Goal: Task Accomplishment & Management: Complete application form

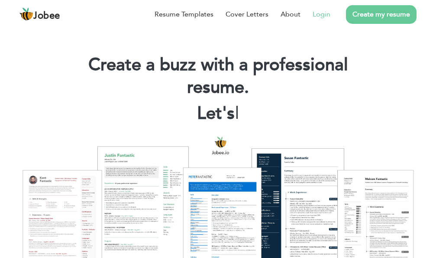
click at [319, 14] on link "Login" at bounding box center [322, 14] width 18 height 10
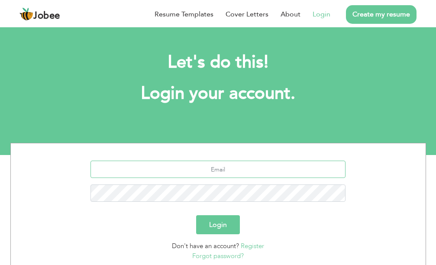
click at [234, 170] on input "text" at bounding box center [218, 169] width 255 height 17
type input "laraibmukhtar66@gmail.com"
click at [208, 223] on button "Login" at bounding box center [218, 224] width 44 height 19
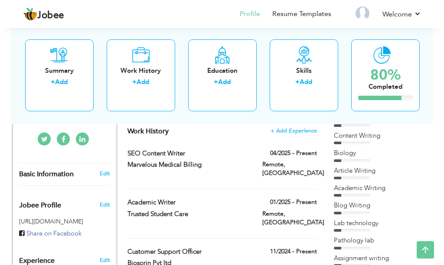
scroll to position [233, 0]
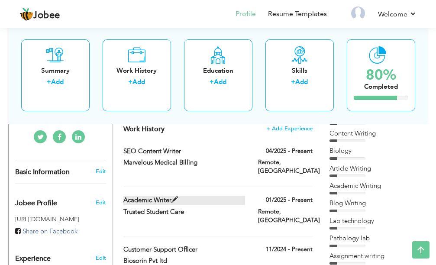
click at [175, 203] on span at bounding box center [175, 200] width 6 height 6
type input "Academic Writer"
type input "Trusted Student Care"
type input "01/2025"
type input "[GEOGRAPHIC_DATA]"
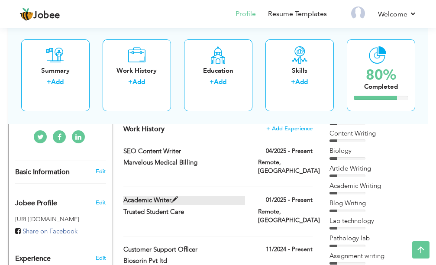
type input "Remote"
checkbox input "true"
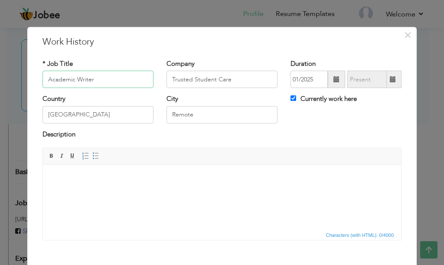
click at [55, 83] on input "Academic Writer" at bounding box center [97, 79] width 111 height 17
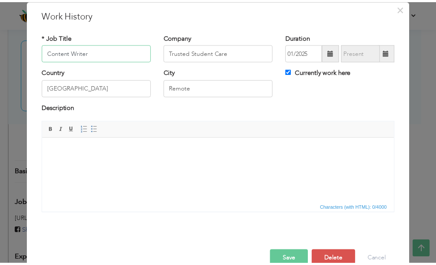
scroll to position [45, 0]
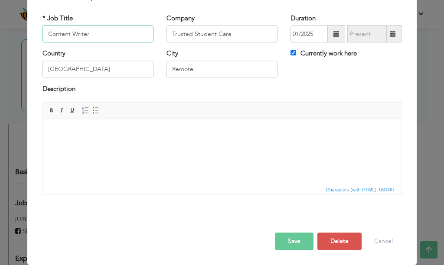
type input "Content Writer"
click at [285, 243] on button "Save" at bounding box center [294, 241] width 39 height 17
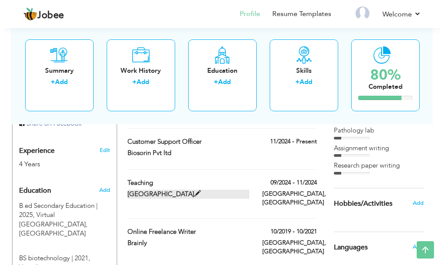
scroll to position [319, 0]
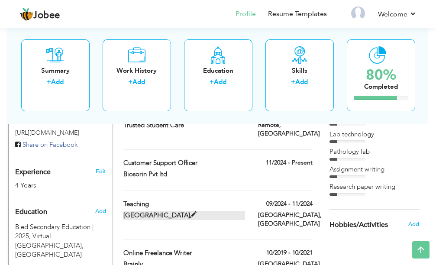
click at [197, 217] on span at bounding box center [193, 215] width 6 height 6
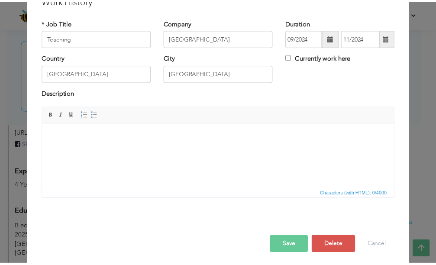
scroll to position [45, 0]
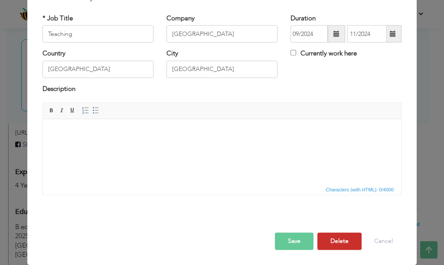
click at [342, 246] on button "Delete" at bounding box center [339, 241] width 44 height 17
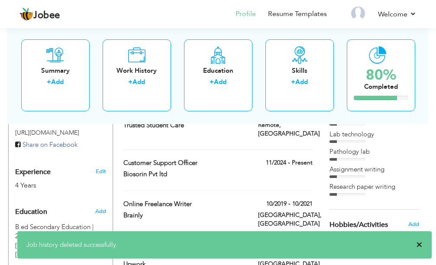
click at [419, 247] on span "×" at bounding box center [419, 244] width 6 height 9
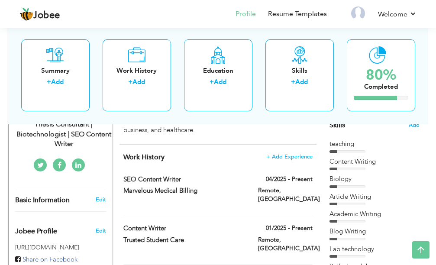
scroll to position [199, 0]
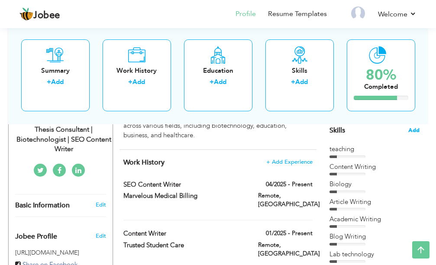
click at [414, 131] on span "Add" at bounding box center [414, 131] width 11 height 8
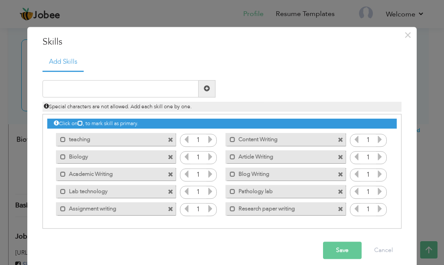
click at [107, 143] on label "teaching" at bounding box center [110, 138] width 88 height 11
click at [107, 143] on label "teaching" at bounding box center [111, 138] width 86 height 11
click at [168, 141] on span at bounding box center [171, 140] width 6 height 6
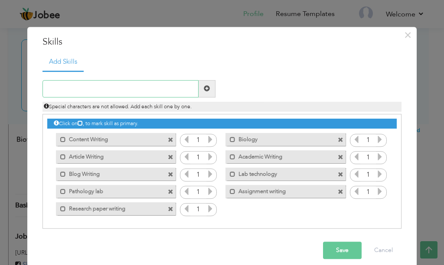
click at [143, 93] on input "text" at bounding box center [120, 88] width 156 height 17
type input "Teacher"
click at [330, 250] on button "Save" at bounding box center [342, 250] width 39 height 17
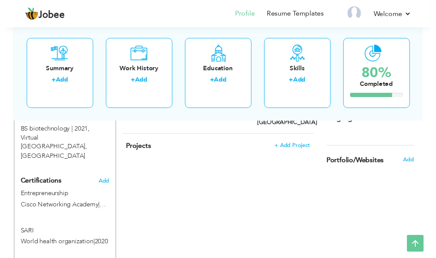
scroll to position [471, 0]
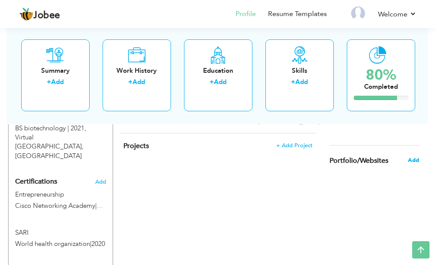
click at [413, 161] on span "Add" at bounding box center [413, 160] width 11 height 8
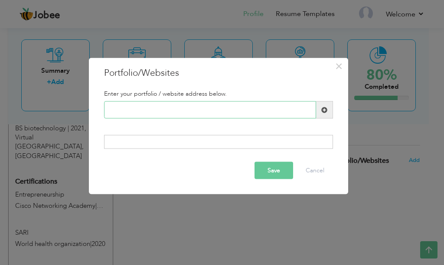
paste input "[URL][DOMAIN_NAME]"
type input "[URL][DOMAIN_NAME]"
click at [270, 175] on button "Save" at bounding box center [273, 170] width 39 height 17
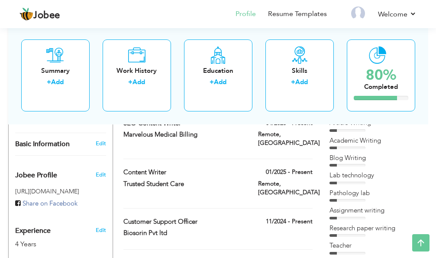
scroll to position [188, 0]
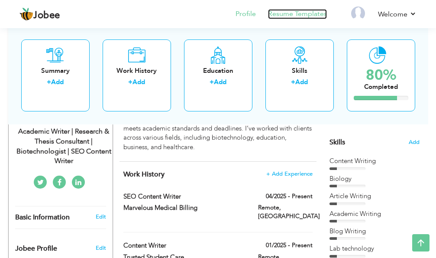
click at [313, 12] on link "Resume Templates" at bounding box center [297, 14] width 59 height 10
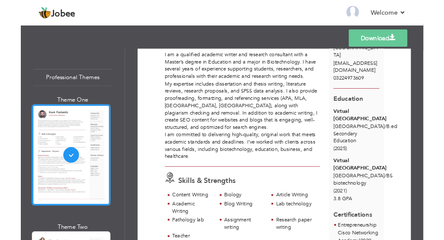
scroll to position [65, 0]
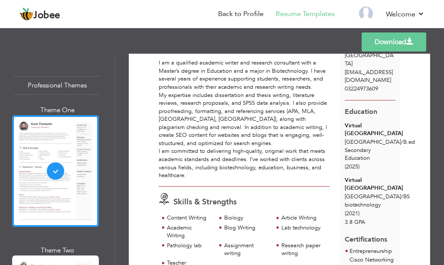
click at [403, 43] on link "Download" at bounding box center [393, 41] width 65 height 19
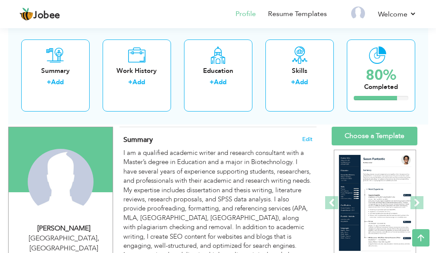
scroll to position [50, 0]
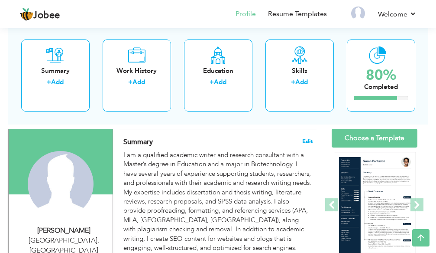
click at [308, 141] on span "Edit" at bounding box center [307, 141] width 10 height 6
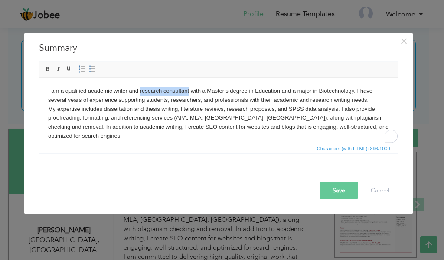
drag, startPoint x: 140, startPoint y: 89, endPoint x: 188, endPoint y: 92, distance: 49.1
click at [188, 92] on body "I am a qualified academic writer and research consultant with a Master’s degree…" at bounding box center [218, 122] width 341 height 72
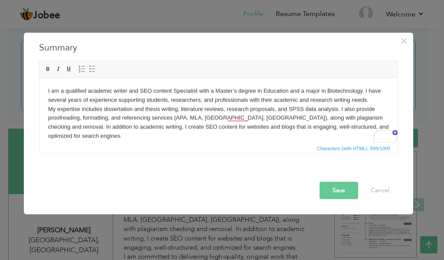
click at [176, 90] on body "I am a qualified academic writer and SEO content Specialist with a Master’s deg…" at bounding box center [218, 122] width 341 height 72
click at [333, 187] on button "Save" at bounding box center [338, 190] width 39 height 17
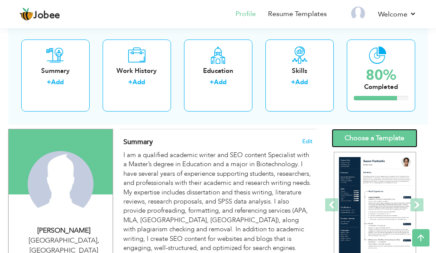
click at [363, 142] on link "Choose a Template" at bounding box center [375, 138] width 86 height 19
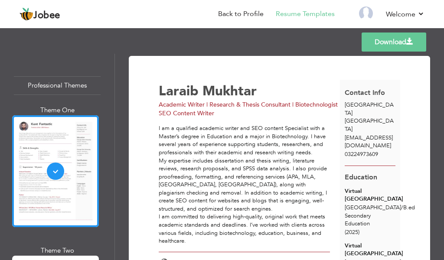
click at [375, 42] on link "Download" at bounding box center [393, 41] width 65 height 19
